Goal: Transaction & Acquisition: Purchase product/service

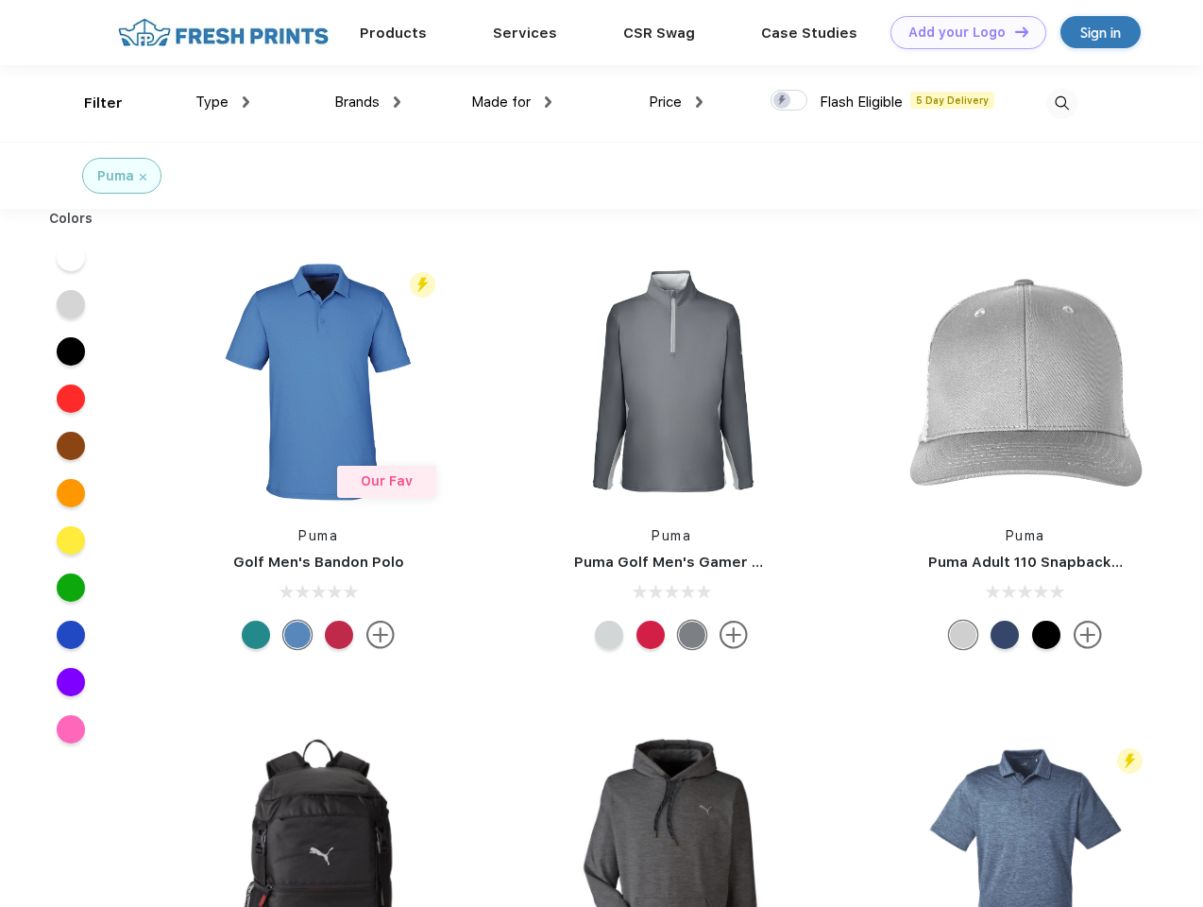
click at [962, 32] on link "Add your Logo Design Tool" at bounding box center [969, 32] width 156 height 33
click at [0, 0] on div "Design Tool" at bounding box center [0, 0] width 0 height 0
click at [1014, 31] on link "Add your Logo Design Tool" at bounding box center [969, 32] width 156 height 33
click at [91, 103] on div "Filter" at bounding box center [103, 104] width 39 height 22
click at [223, 102] on span "Type" at bounding box center [212, 102] width 33 height 17
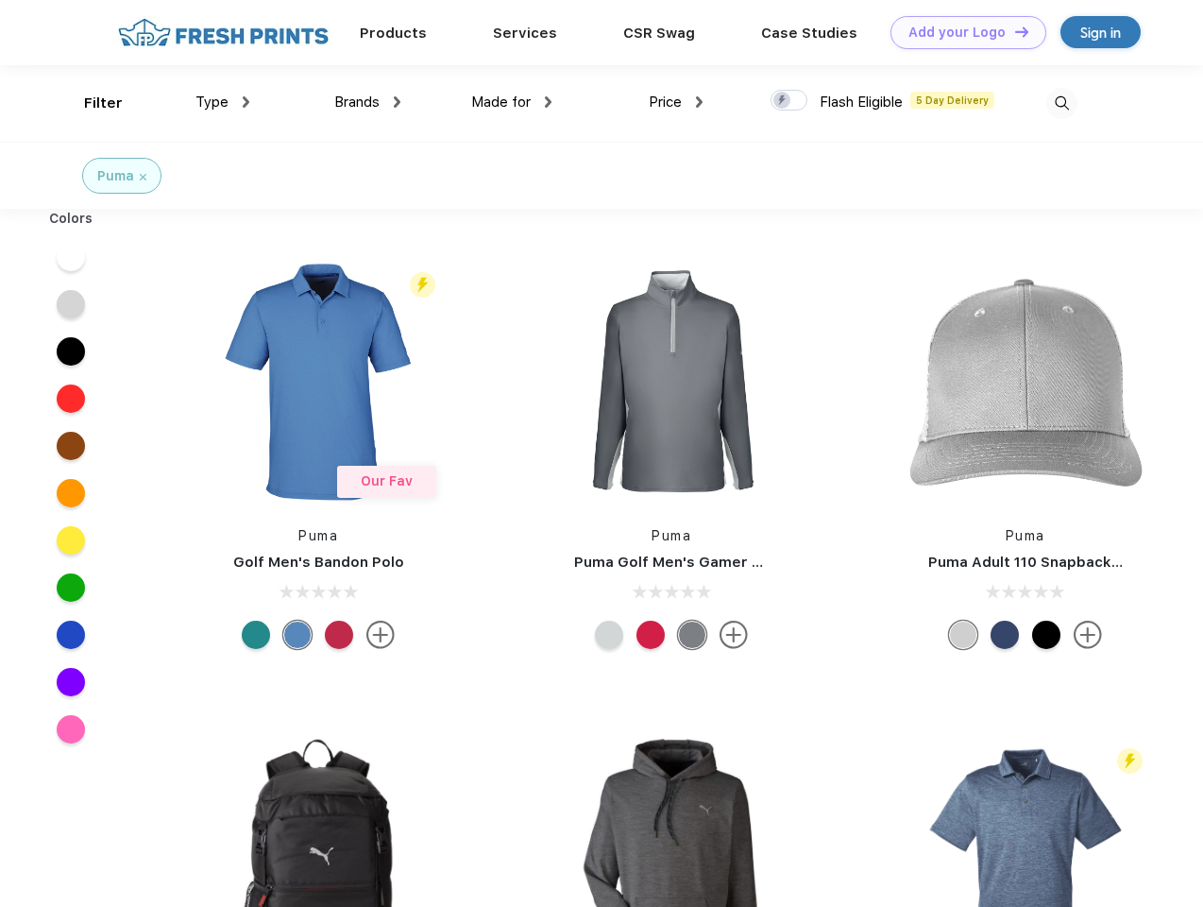
click at [367, 102] on span "Brands" at bounding box center [356, 102] width 45 height 17
click at [512, 102] on span "Made for" at bounding box center [501, 102] width 60 height 17
click at [676, 102] on span "Price" at bounding box center [665, 102] width 33 height 17
click at [790, 101] on div at bounding box center [789, 100] width 37 height 21
click at [783, 101] on input "checkbox" at bounding box center [777, 95] width 12 height 12
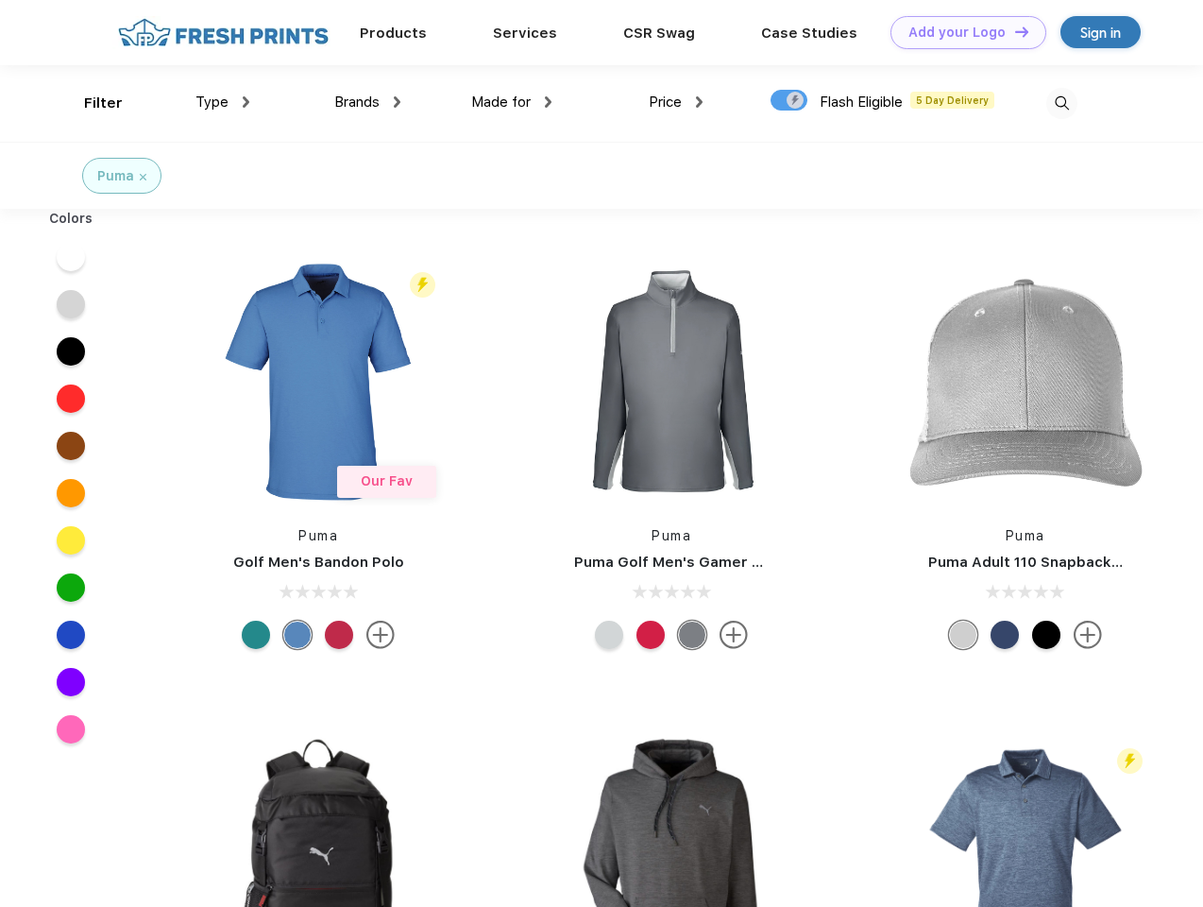
click at [1062, 103] on img at bounding box center [1062, 103] width 31 height 31
